Goal: Task Accomplishment & Management: Manage account settings

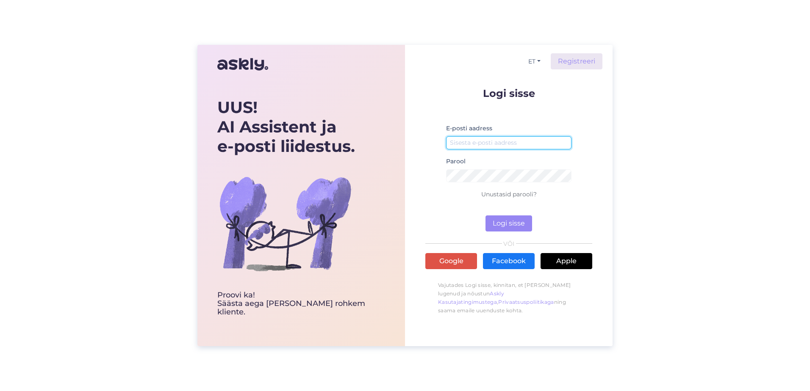
click at [506, 138] on input "email" at bounding box center [508, 142] width 125 height 13
type input "[EMAIL_ADDRESS][PERSON_NAME][DOMAIN_NAME]"
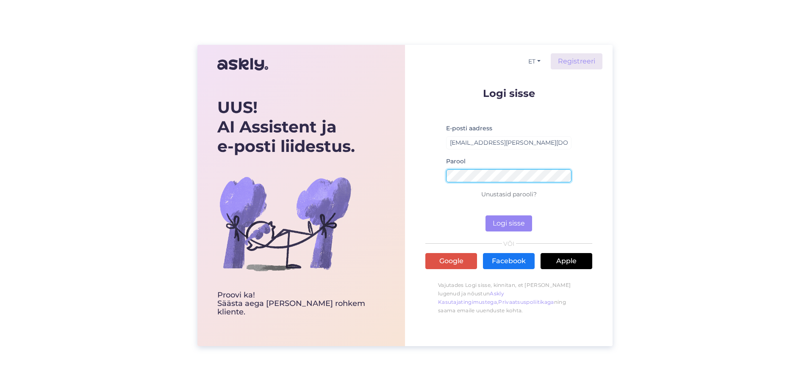
click at [485, 216] on button "Logi sisse" at bounding box center [508, 224] width 47 height 16
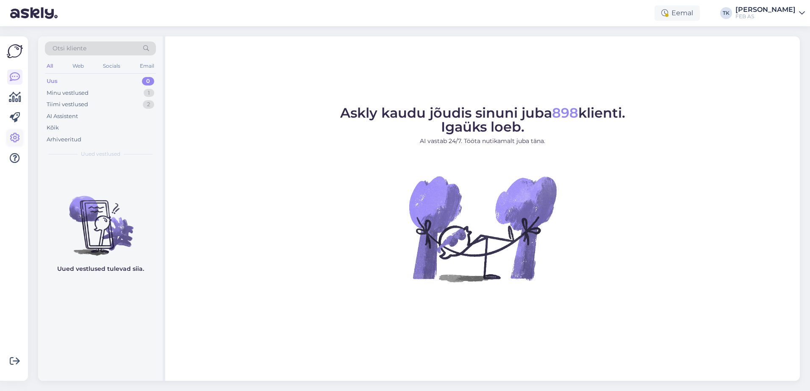
click at [13, 136] on icon at bounding box center [15, 138] width 10 height 10
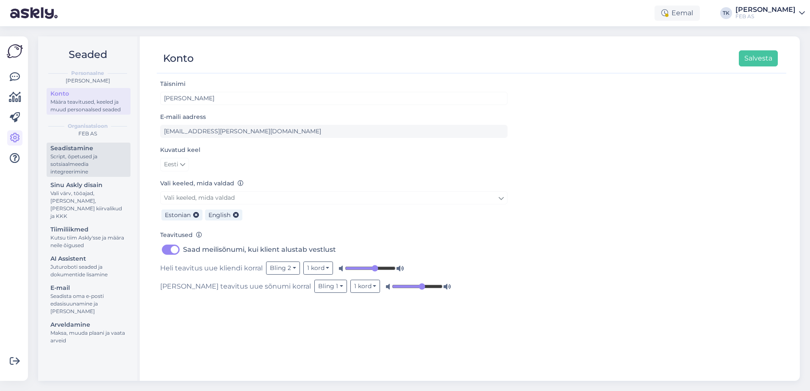
click at [70, 163] on div "Script, õpetused ja sotsiaalmeedia integreerimine" at bounding box center [88, 164] width 76 height 23
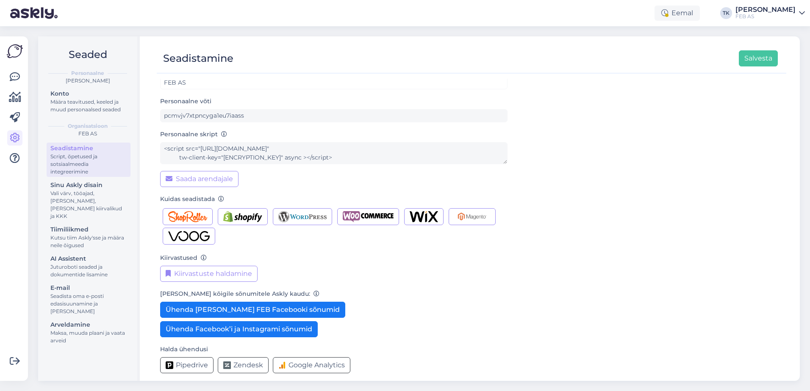
scroll to position [22, 0]
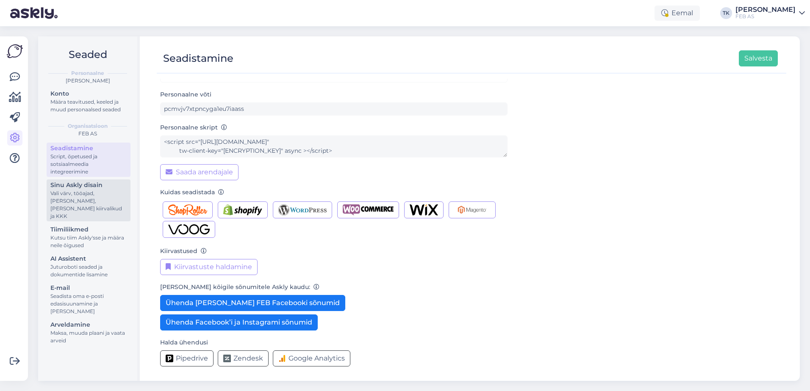
click at [98, 192] on div "Vali värv, tööajad, [PERSON_NAME], [PERSON_NAME] kiirvalikud ja KKK" at bounding box center [88, 205] width 76 height 30
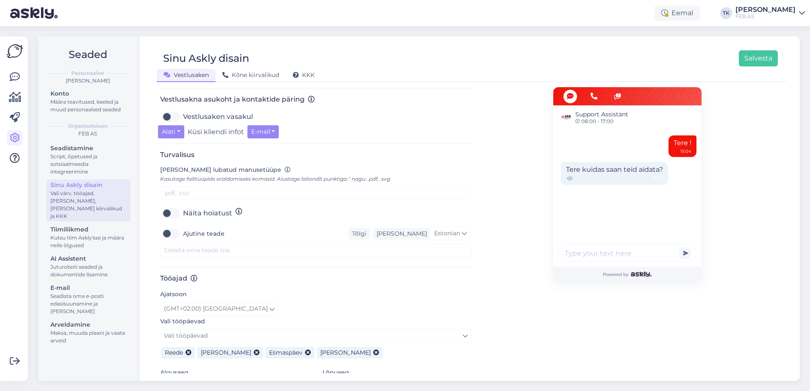
scroll to position [333, 0]
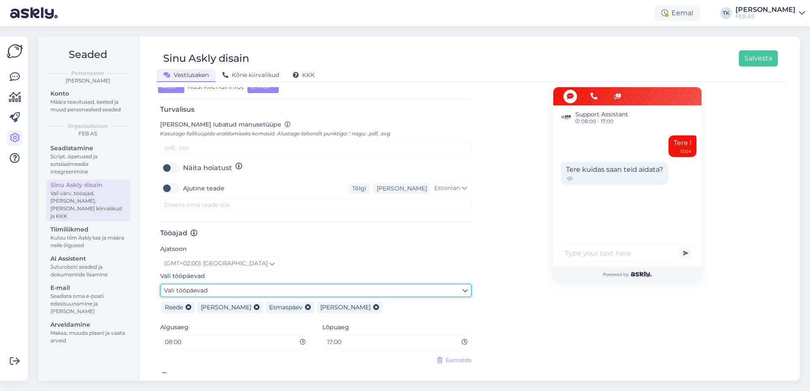
click at [338, 284] on link "Vali tööpäevad" at bounding box center [315, 290] width 311 height 13
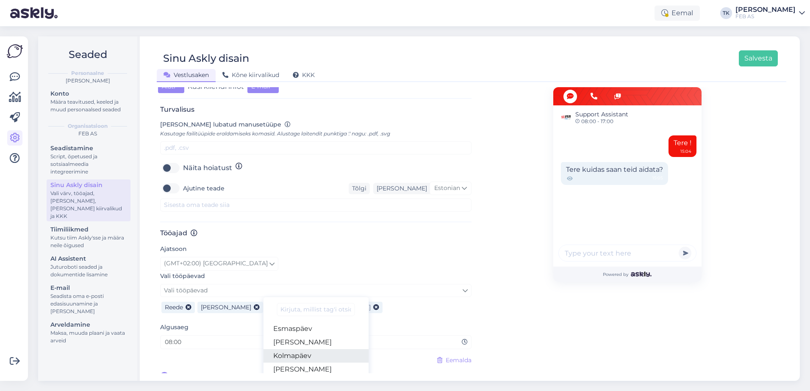
click at [321, 349] on link "Kolmapäev" at bounding box center [315, 356] width 105 height 14
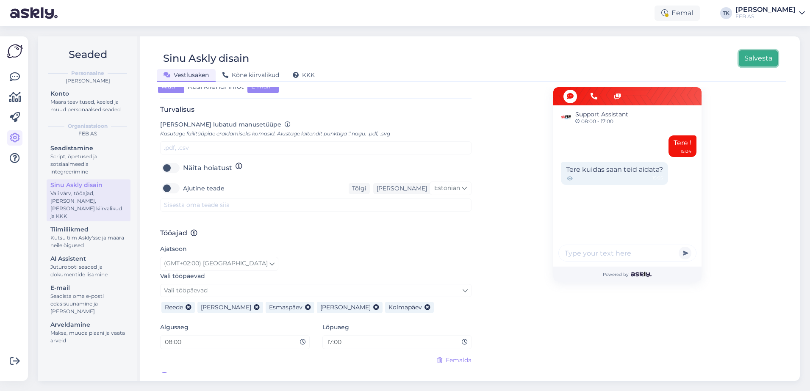
click at [755, 55] on button "Salvesta" at bounding box center [758, 58] width 39 height 16
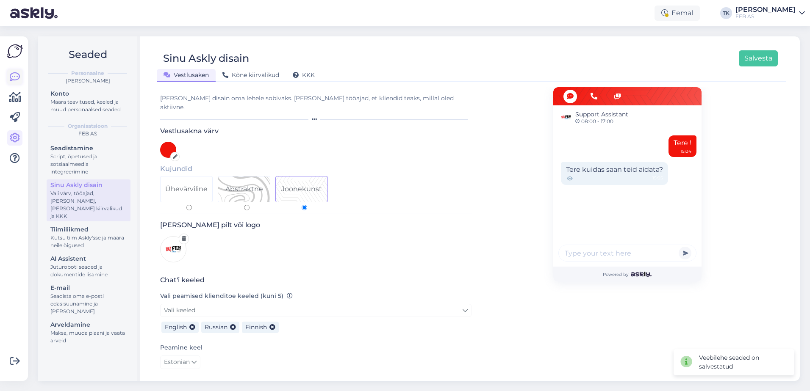
click at [13, 77] on icon at bounding box center [15, 77] width 10 height 10
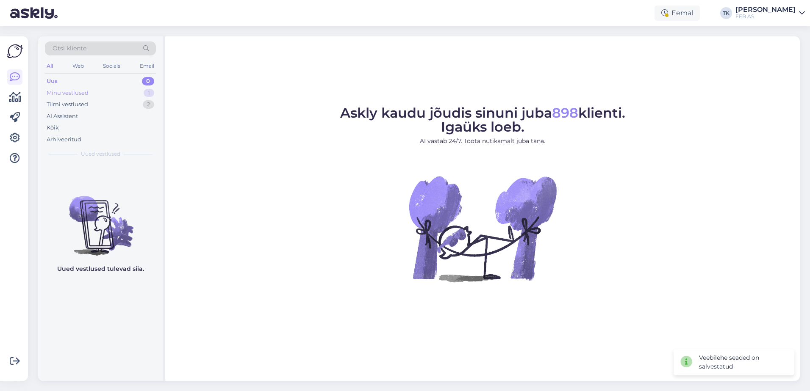
click at [91, 95] on div "Minu vestlused 1" at bounding box center [100, 93] width 111 height 12
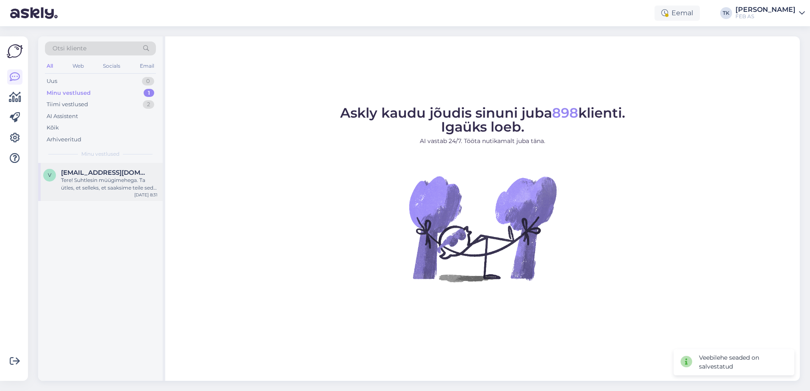
click at [102, 180] on div "Tere! Suhtlesin müügimehega. Ta ütles, et selleks, et saaksime teile seda toode…" at bounding box center [109, 184] width 97 height 15
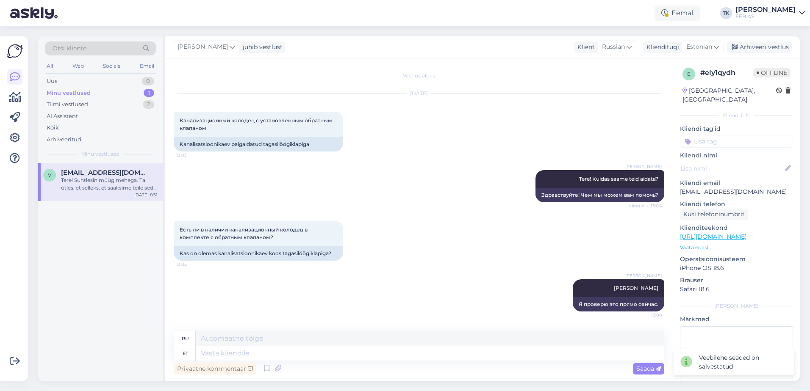
scroll to position [96, 0]
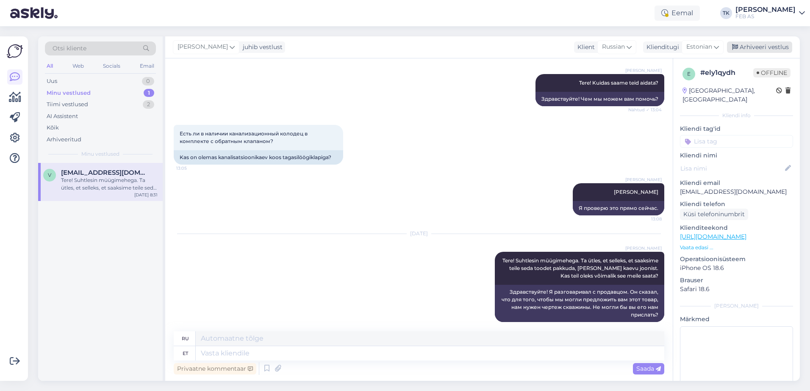
click at [783, 45] on div "Arhiveeri vestlus" at bounding box center [759, 47] width 65 height 11
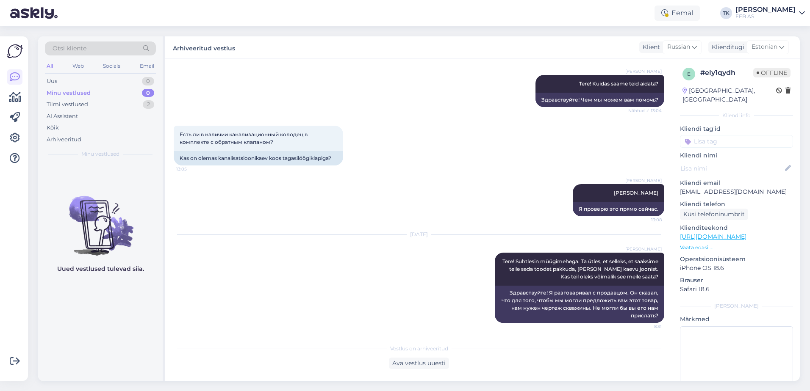
scroll to position [95, 0]
